Goal: Find specific page/section: Find specific page/section

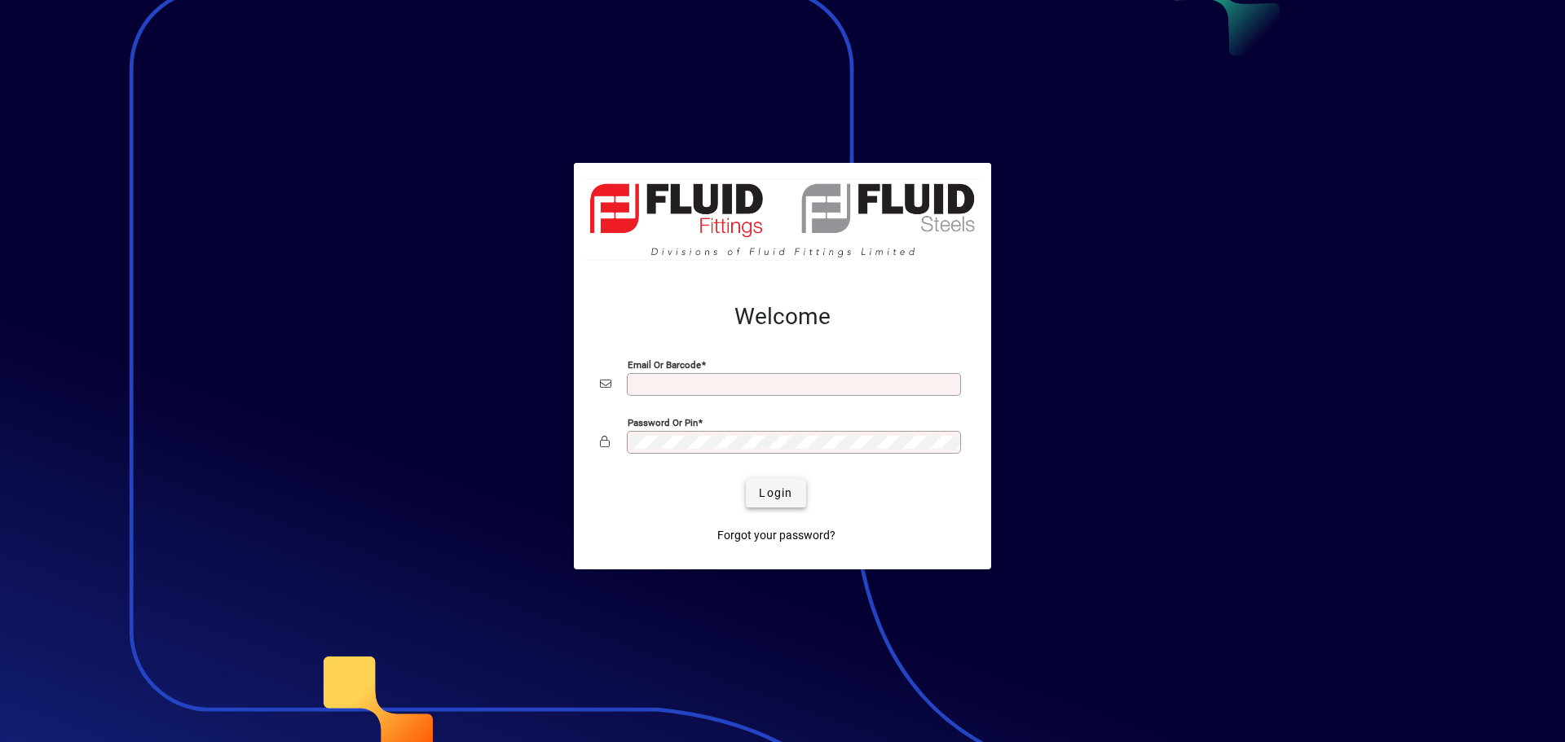
type input "**********"
click at [762, 495] on span "Login" at bounding box center [775, 493] width 33 height 17
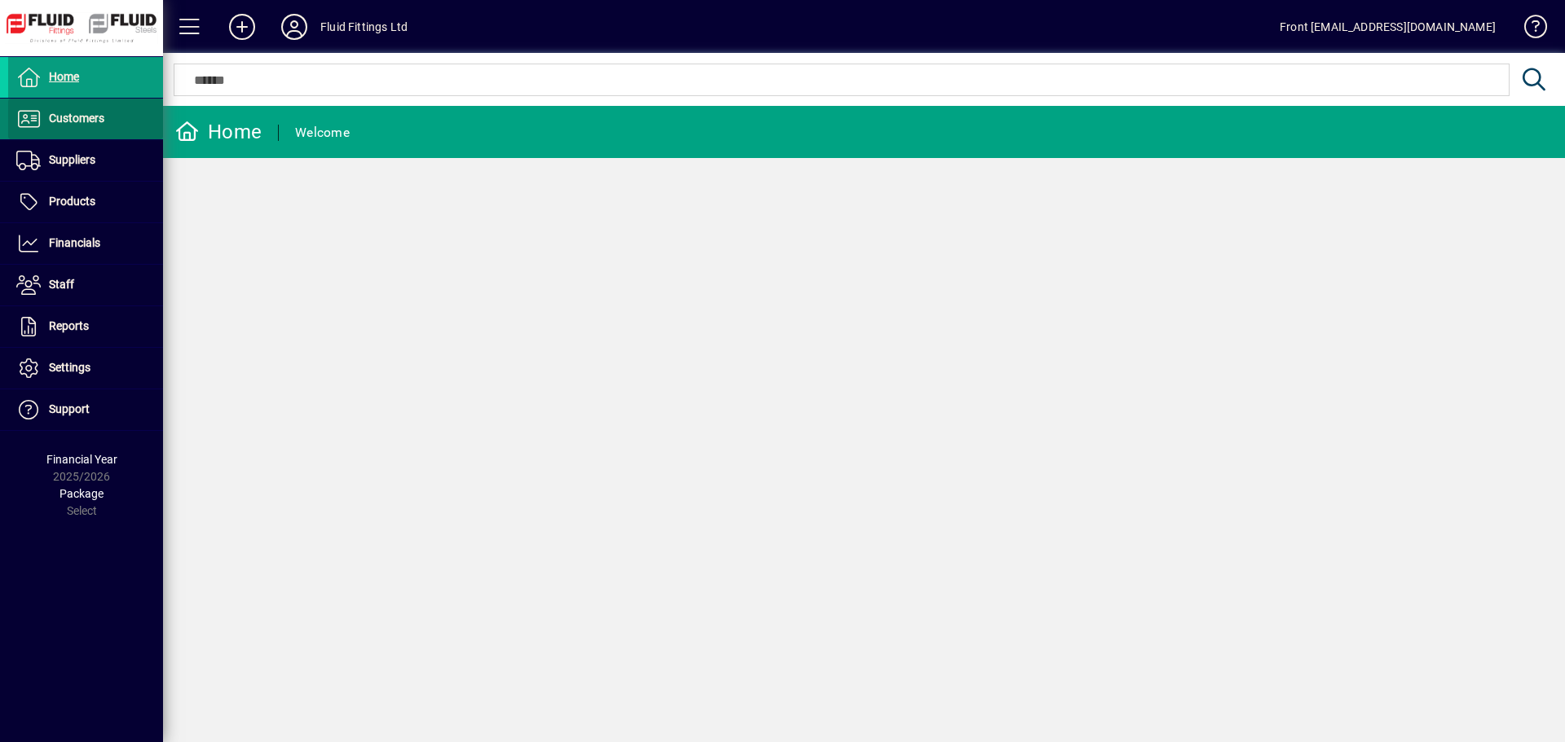
click at [61, 118] on span "Customers" at bounding box center [76, 118] width 55 height 13
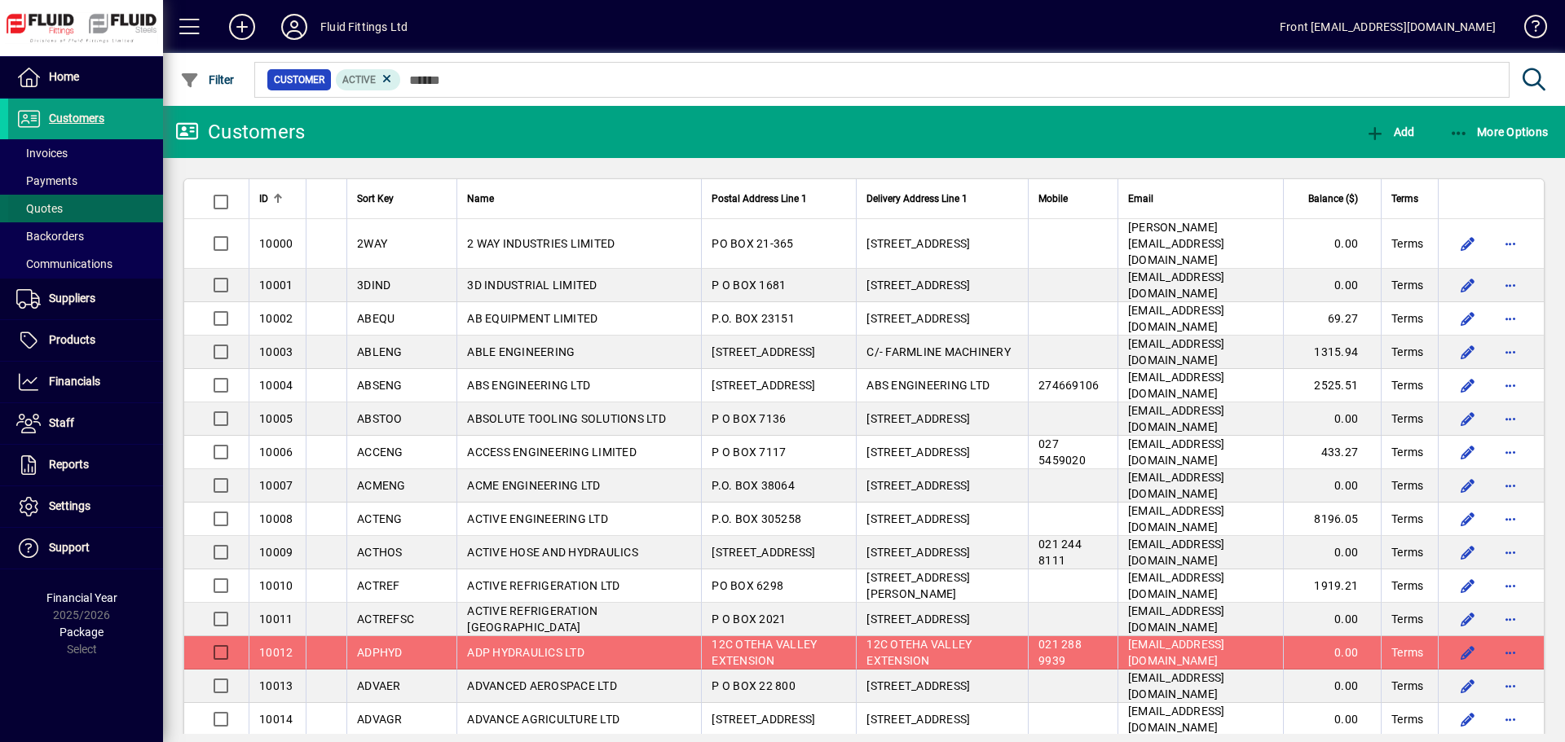
click at [61, 206] on span "Quotes" at bounding box center [39, 208] width 46 height 13
